Goal: Check status: Check status

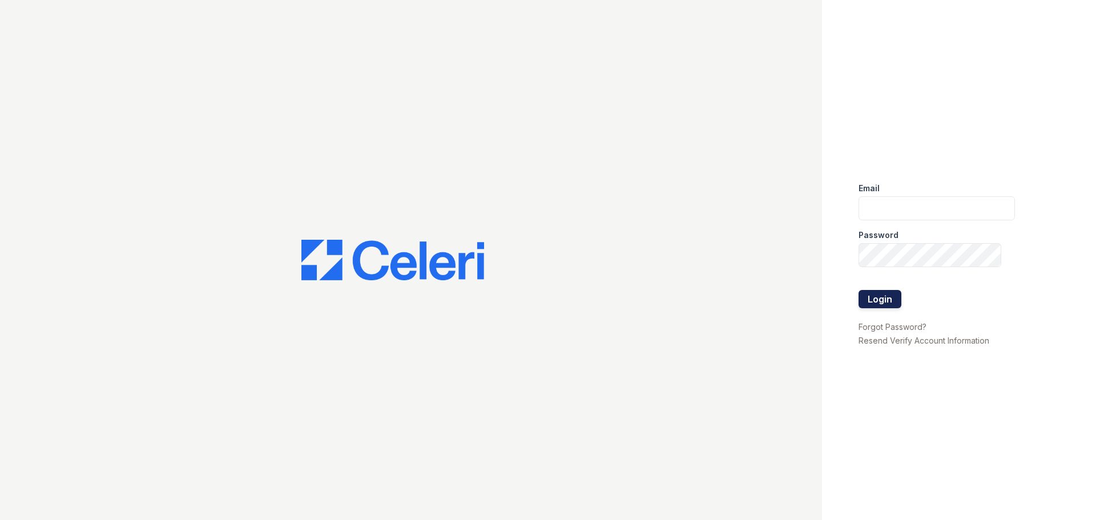
type input "[EMAIL_ADDRESS][DOMAIN_NAME]"
click at [885, 299] on button "Login" at bounding box center [880, 299] width 43 height 18
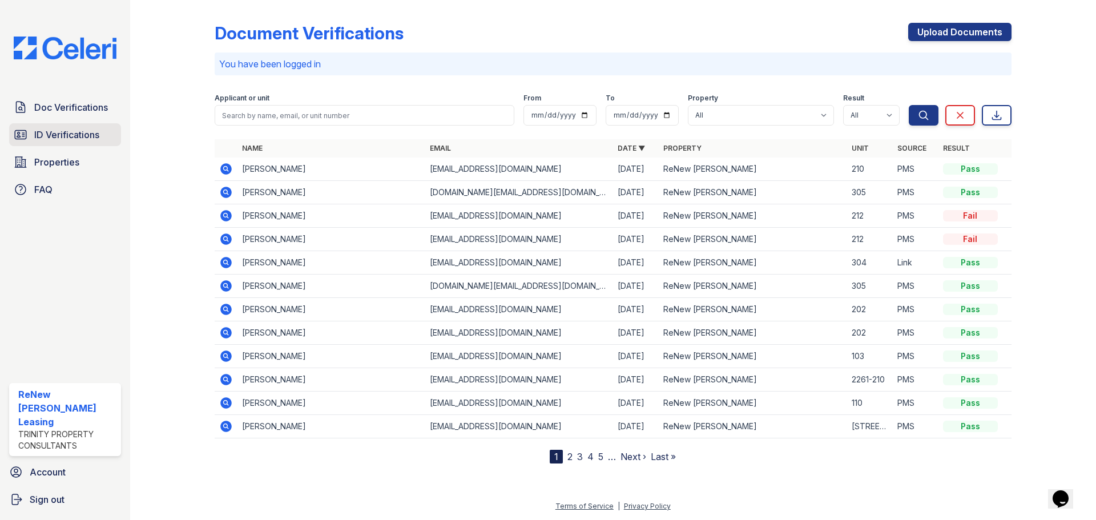
click at [53, 146] on link "ID Verifications" at bounding box center [65, 134] width 112 height 23
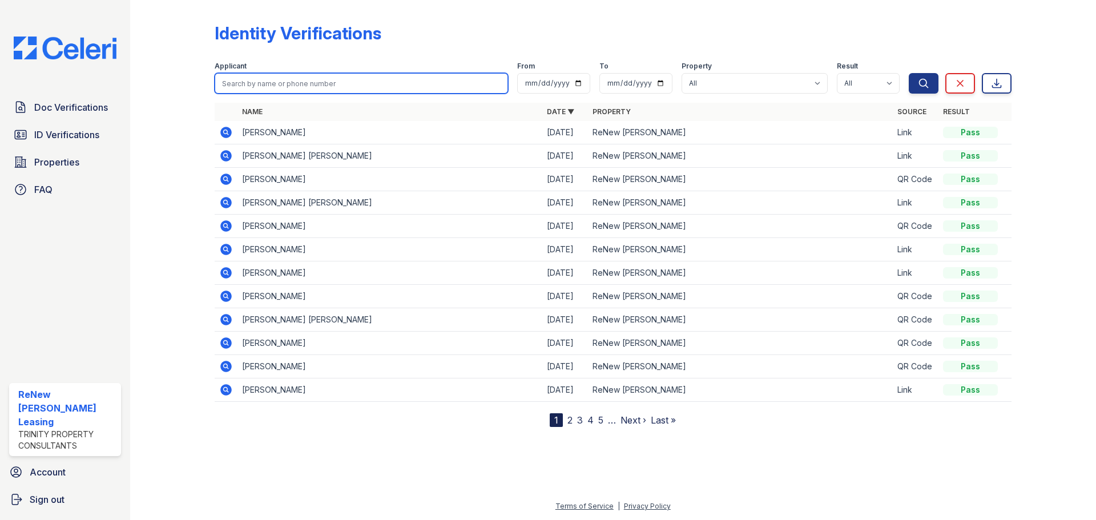
click at [241, 88] on input "search" at bounding box center [361, 83] width 293 height 21
type input "[PERSON_NAME]"
click at [909, 73] on button "Search" at bounding box center [924, 83] width 30 height 21
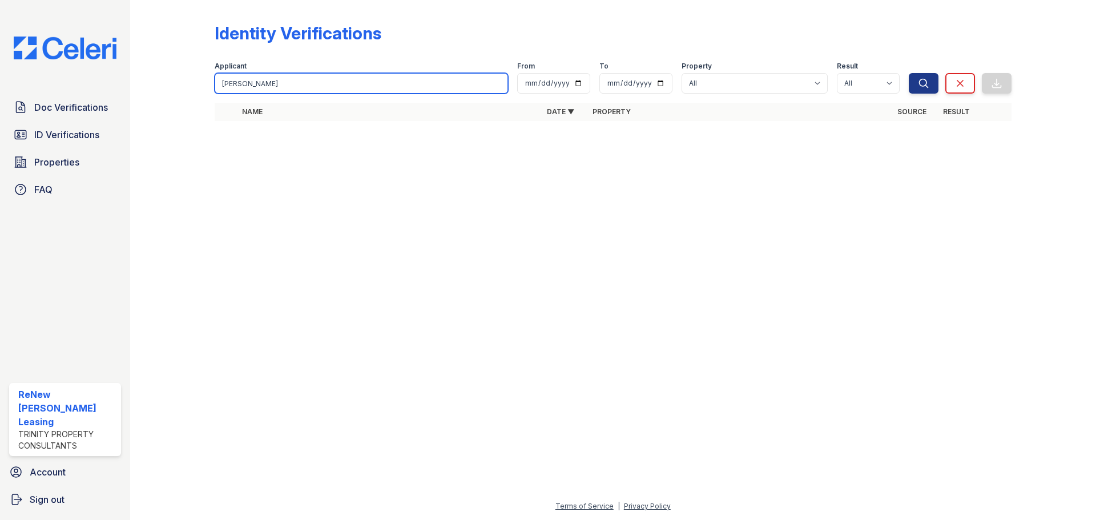
drag, startPoint x: 259, startPoint y: 82, endPoint x: 234, endPoint y: 90, distance: 26.2
click at [234, 90] on input "[PERSON_NAME]" at bounding box center [361, 83] width 293 height 21
type input "[PERSON_NAME]"
click at [909, 73] on button "Search" at bounding box center [924, 83] width 30 height 21
